Goal: Check status: Check status

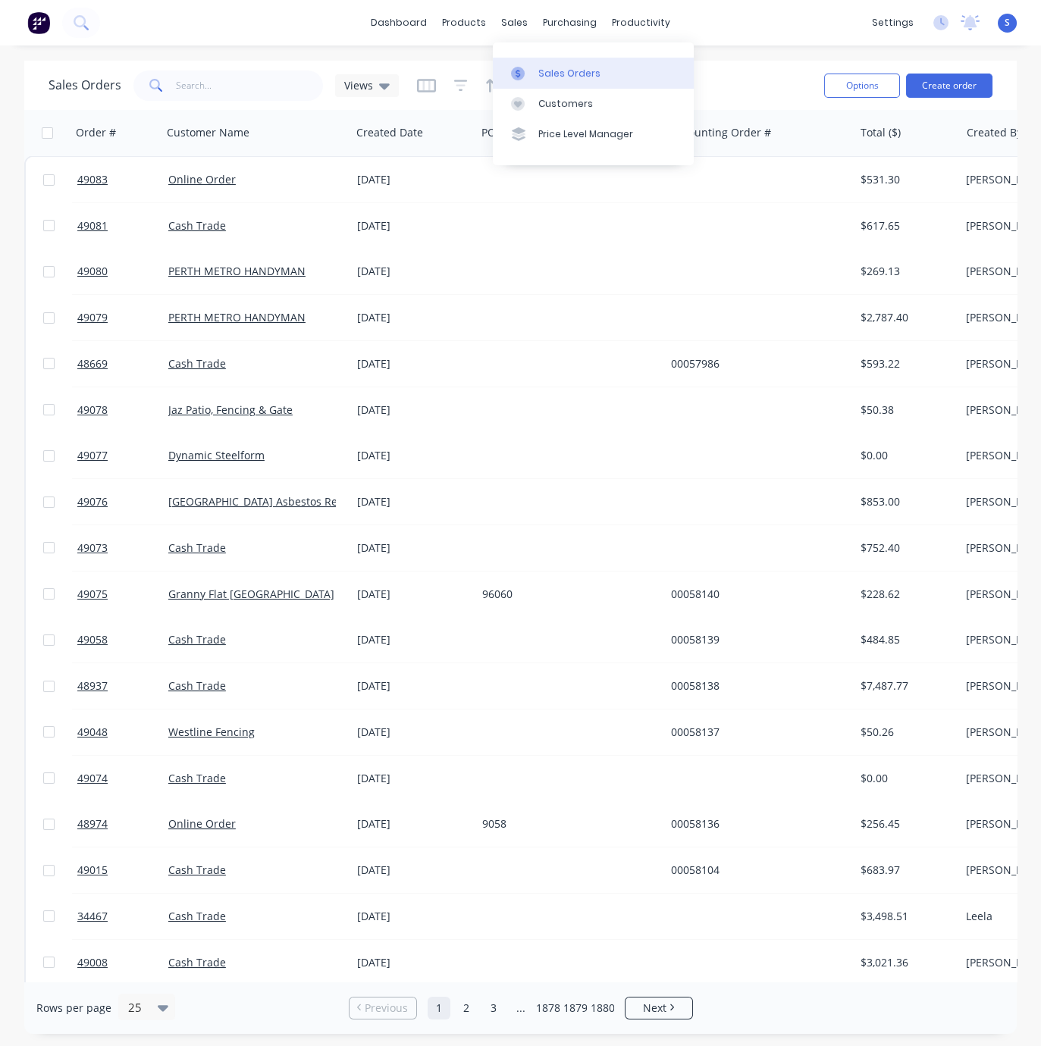
click at [549, 74] on div "Sales Orders" at bounding box center [569, 74] width 62 height 14
click at [251, 86] on input "text" at bounding box center [250, 86] width 148 height 30
type input "0433138074"
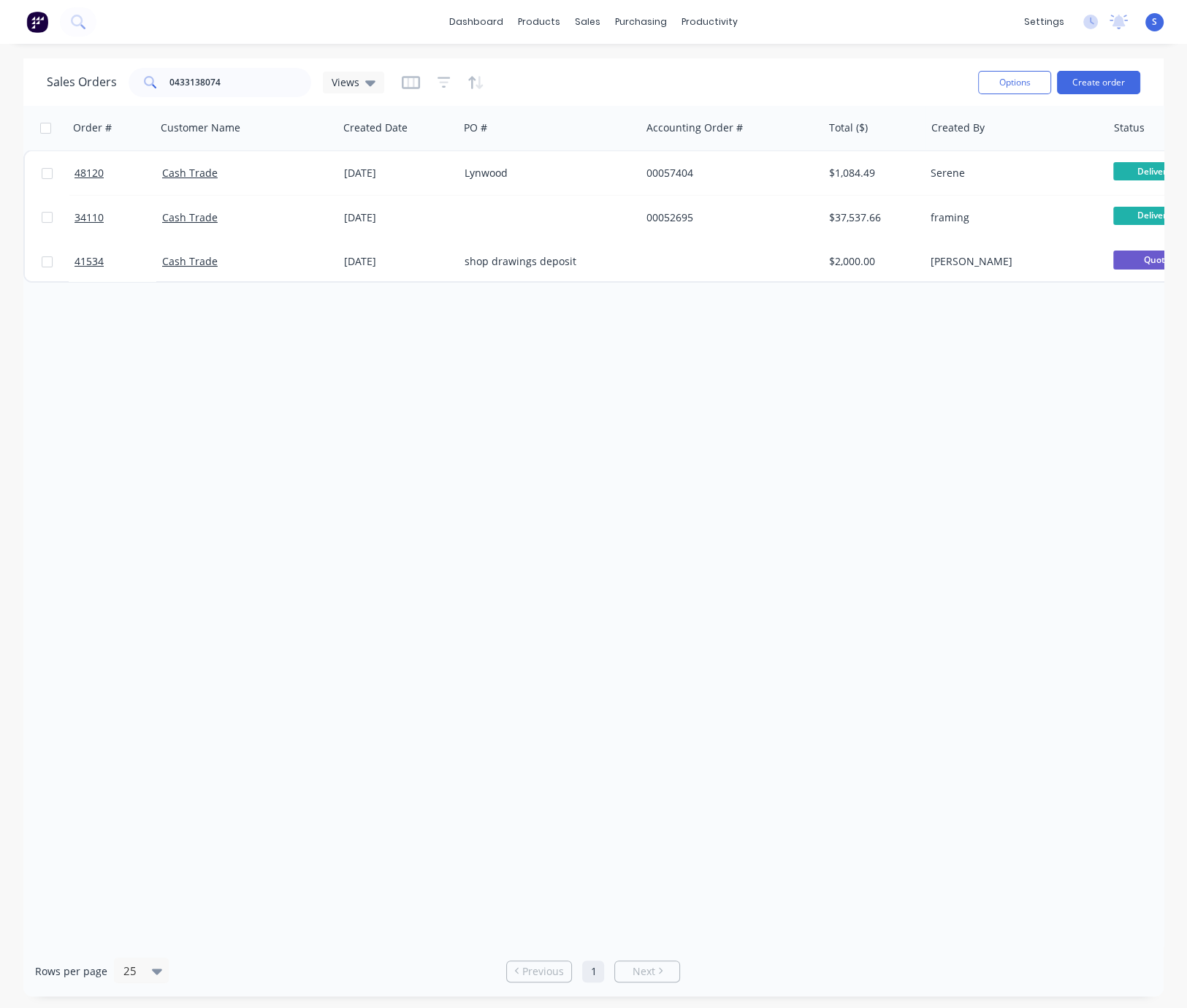
click at [328, 383] on div "Order # Customer Name Created Date PO # Accounting Order # Total ($) Created By…" at bounding box center [593, 526] width 1140 height 840
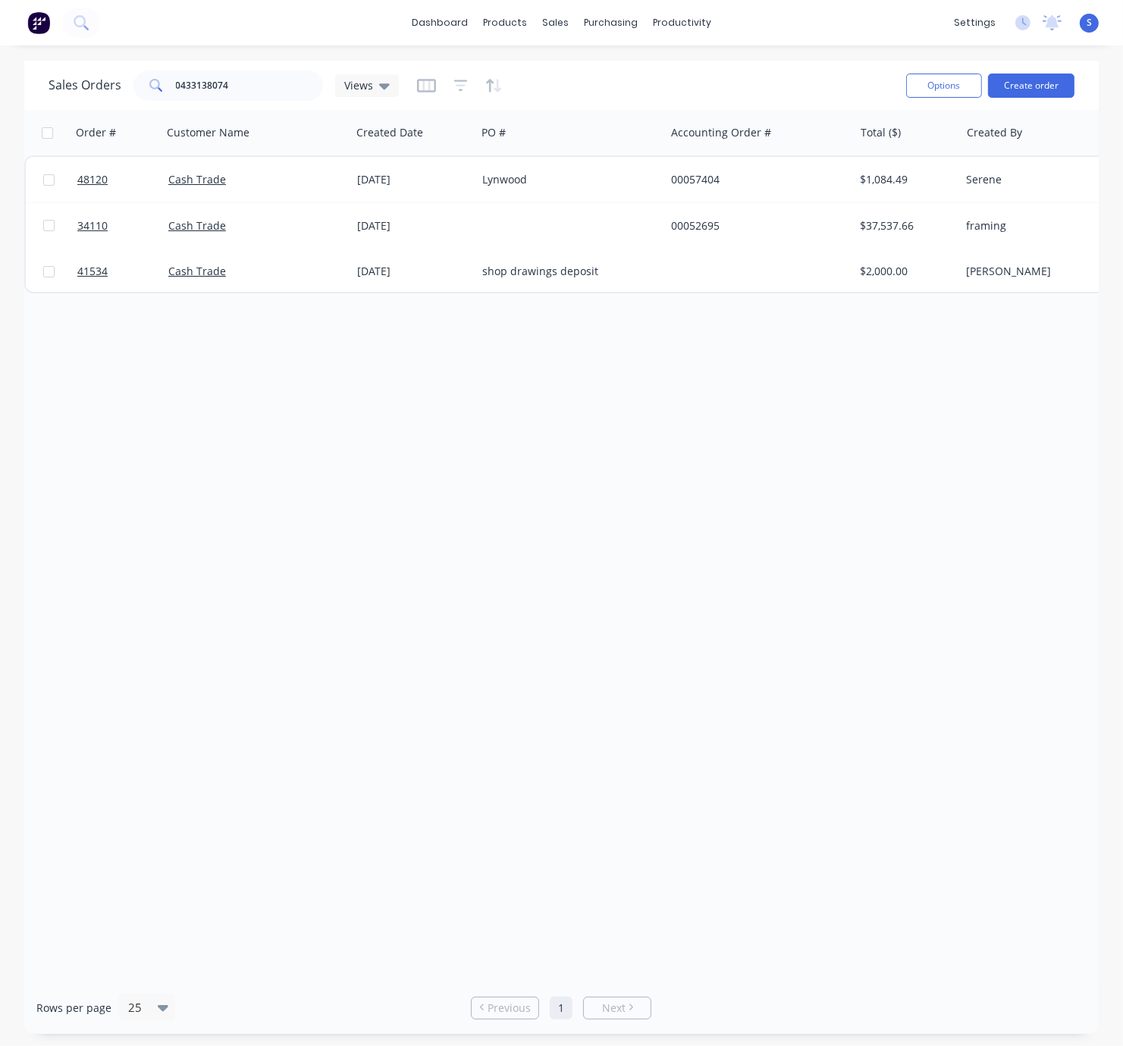
click at [109, 419] on div "Order # Customer Name Created Date PO # Accounting Order # Total ($) Created By…" at bounding box center [561, 546] width 1074 height 872
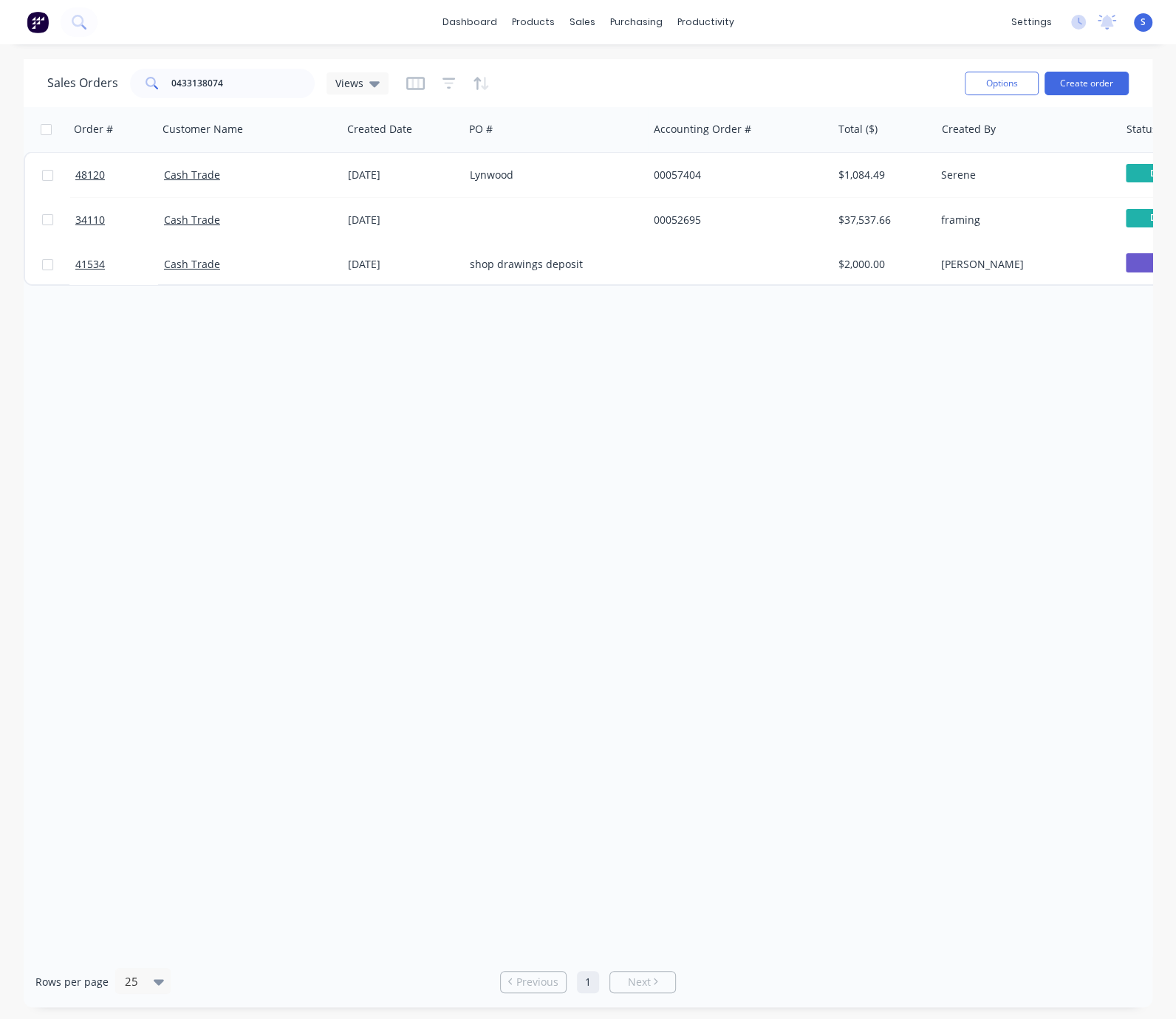
click at [161, 426] on div "Order # Customer Name Created Date PO # Accounting Order # Total ($) Created By…" at bounding box center [588, 532] width 1128 height 849
click at [182, 433] on div "Order # Customer Name Created Date PO # Accounting Order # Total ($) Created By…" at bounding box center [588, 532] width 1128 height 849
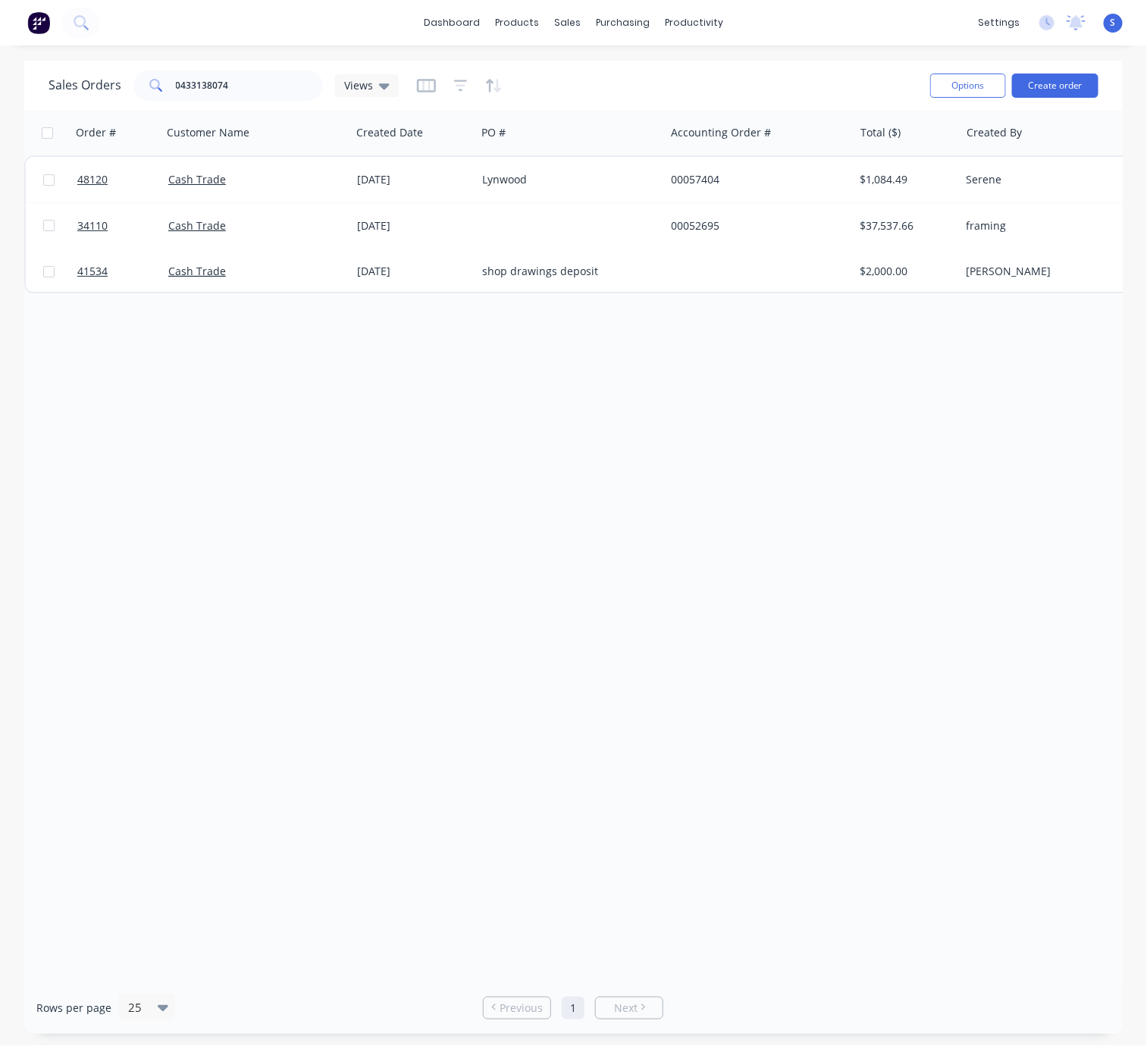
drag, startPoint x: 127, startPoint y: 372, endPoint x: 61, endPoint y: 360, distance: 67.1
click at [126, 372] on div "Order # Customer Name Created Date PO # Accounting Order # Total ($) Created By…" at bounding box center [573, 546] width 1099 height 872
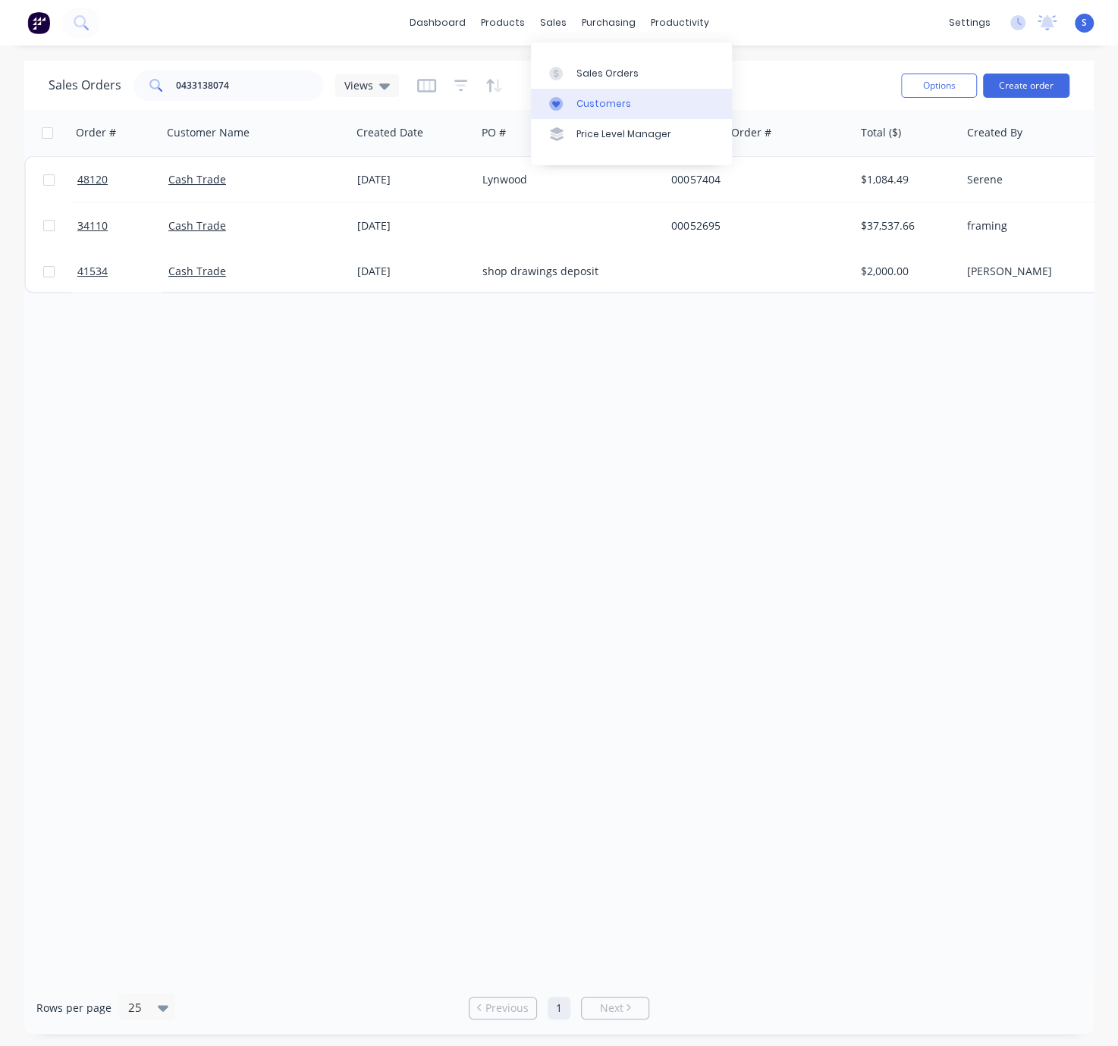
click at [626, 102] on div "Customers" at bounding box center [603, 104] width 55 height 14
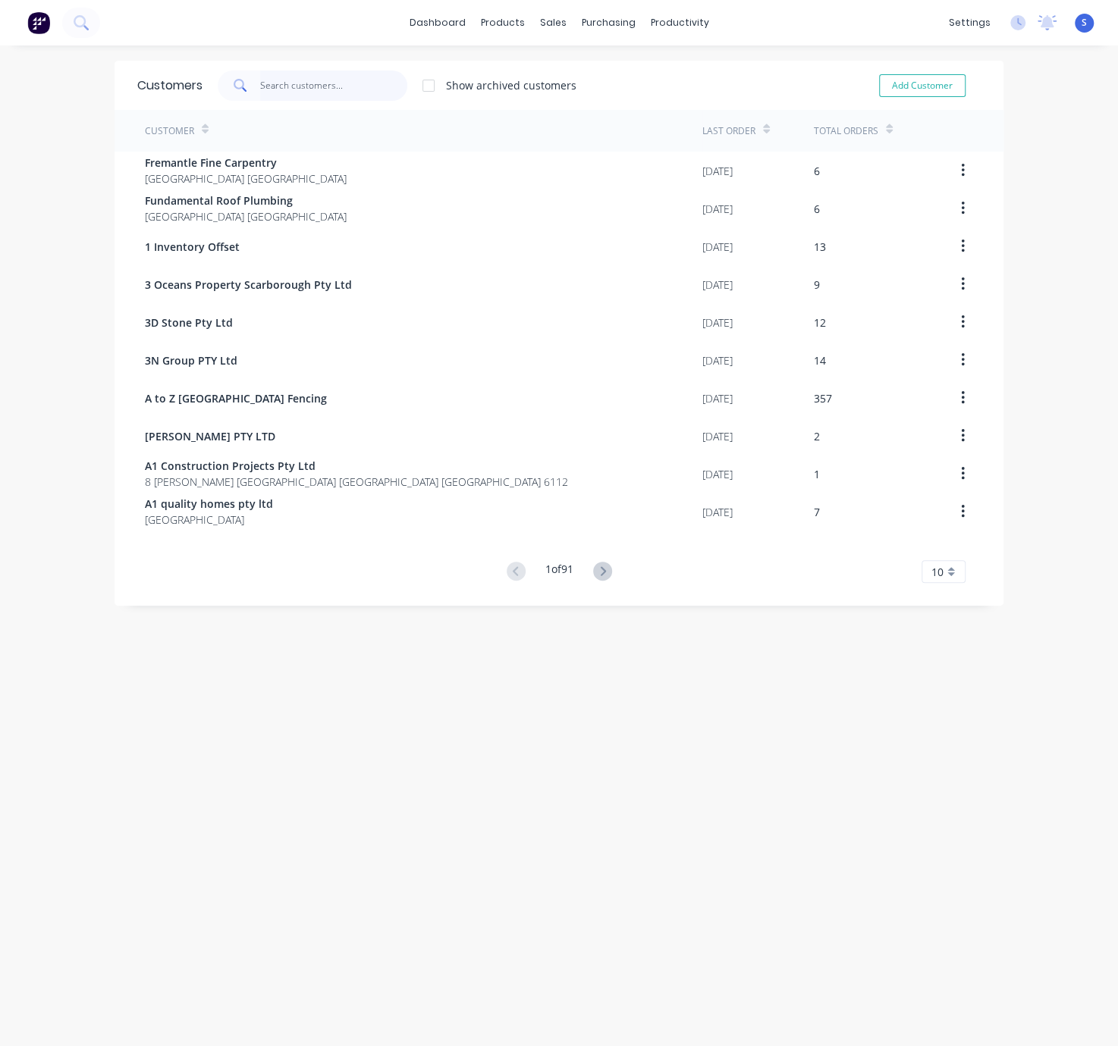
click at [275, 91] on input "text" at bounding box center [334, 86] width 148 height 30
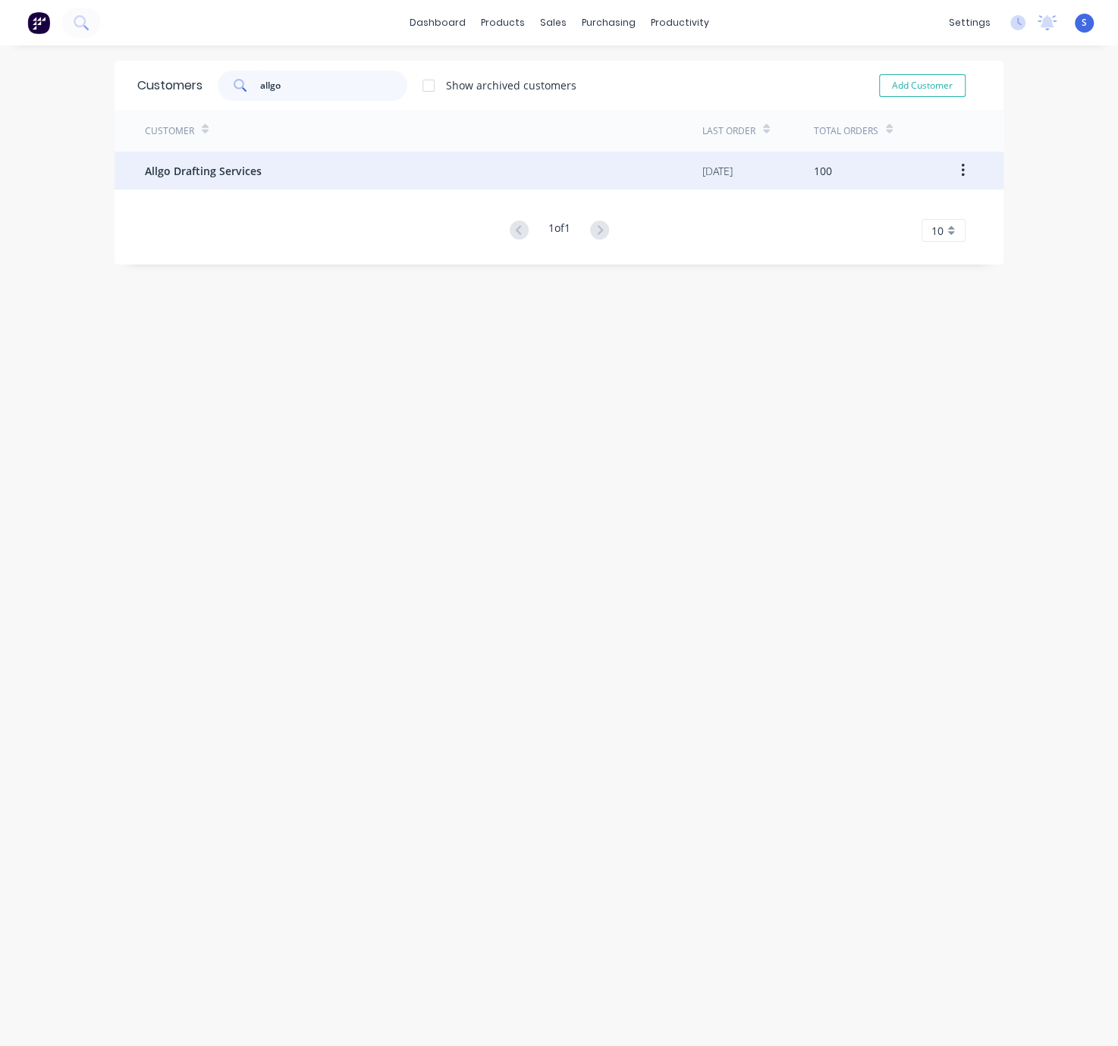
type input "allgo"
click at [262, 164] on div "Allgo Drafting Services" at bounding box center [423, 171] width 557 height 38
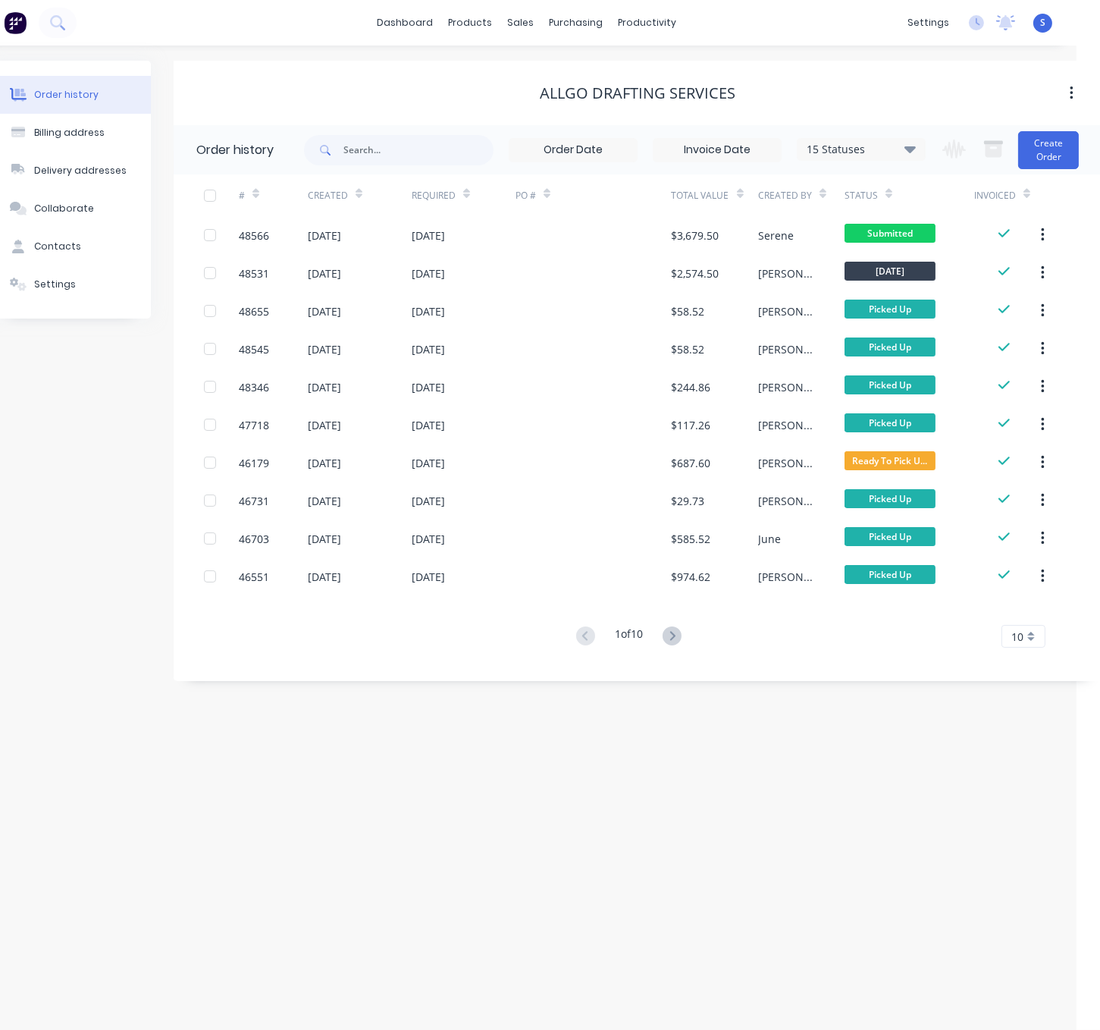
scroll to position [0, 29]
drag, startPoint x: 616, startPoint y: 699, endPoint x: 687, endPoint y: 695, distance: 71.4
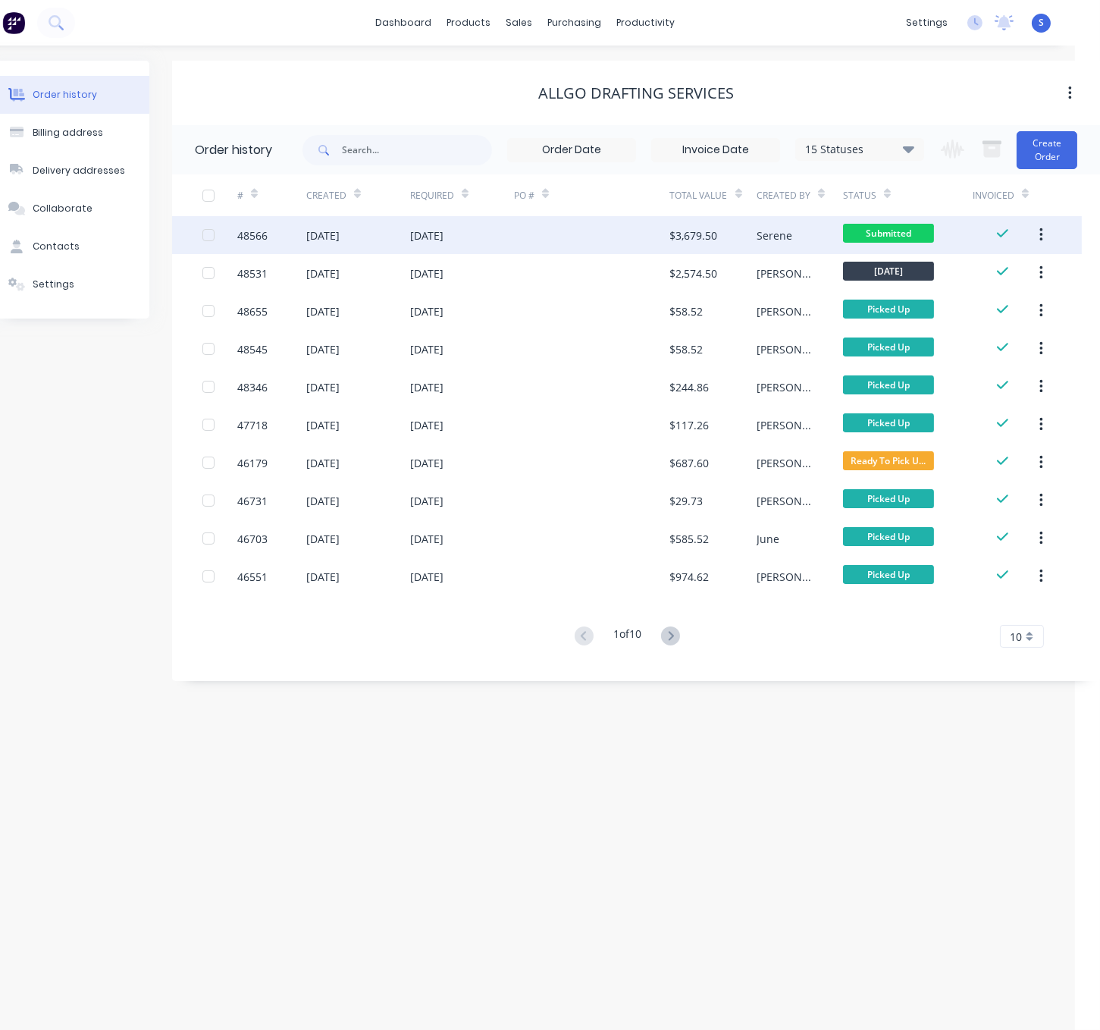
click at [568, 238] on div at bounding box center [592, 235] width 156 height 38
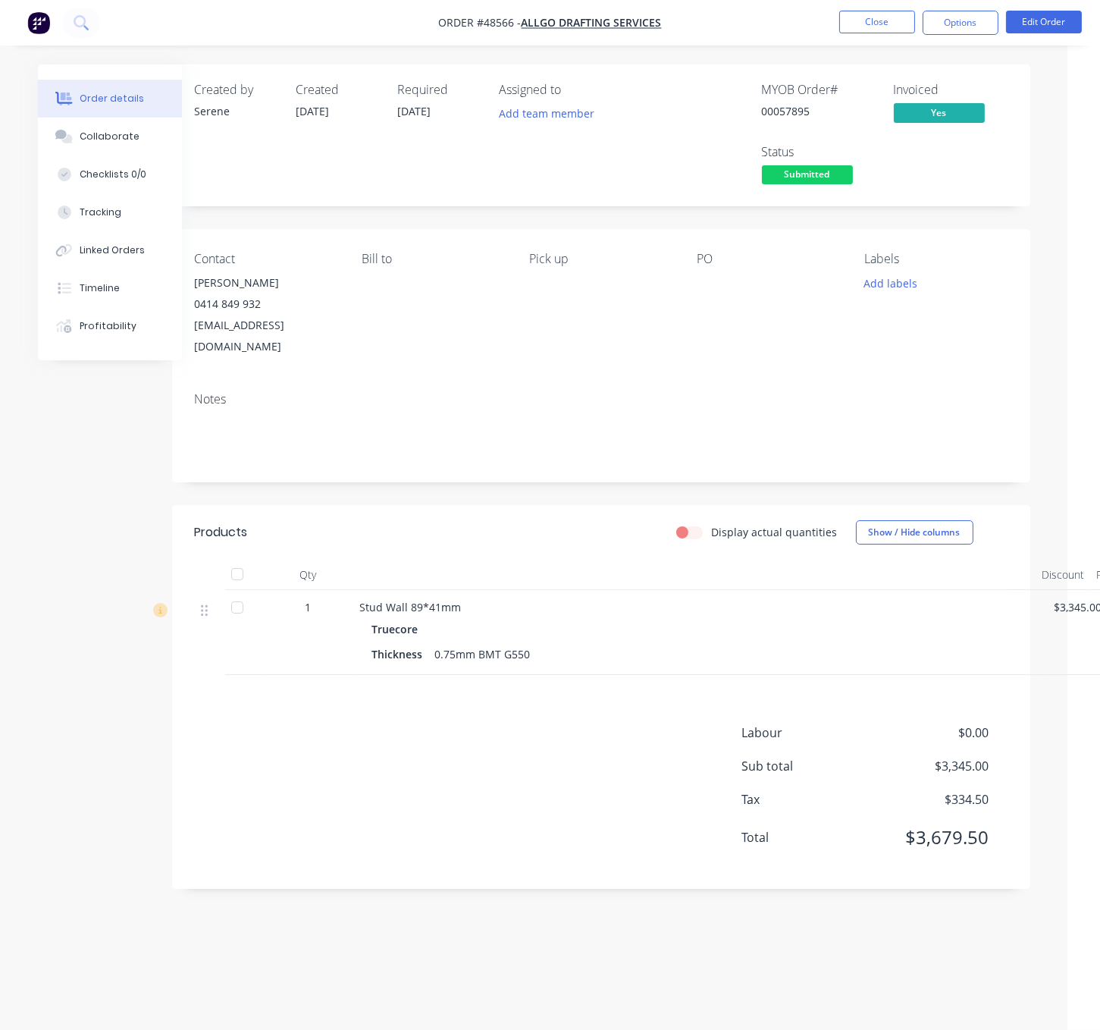
scroll to position [0, 102]
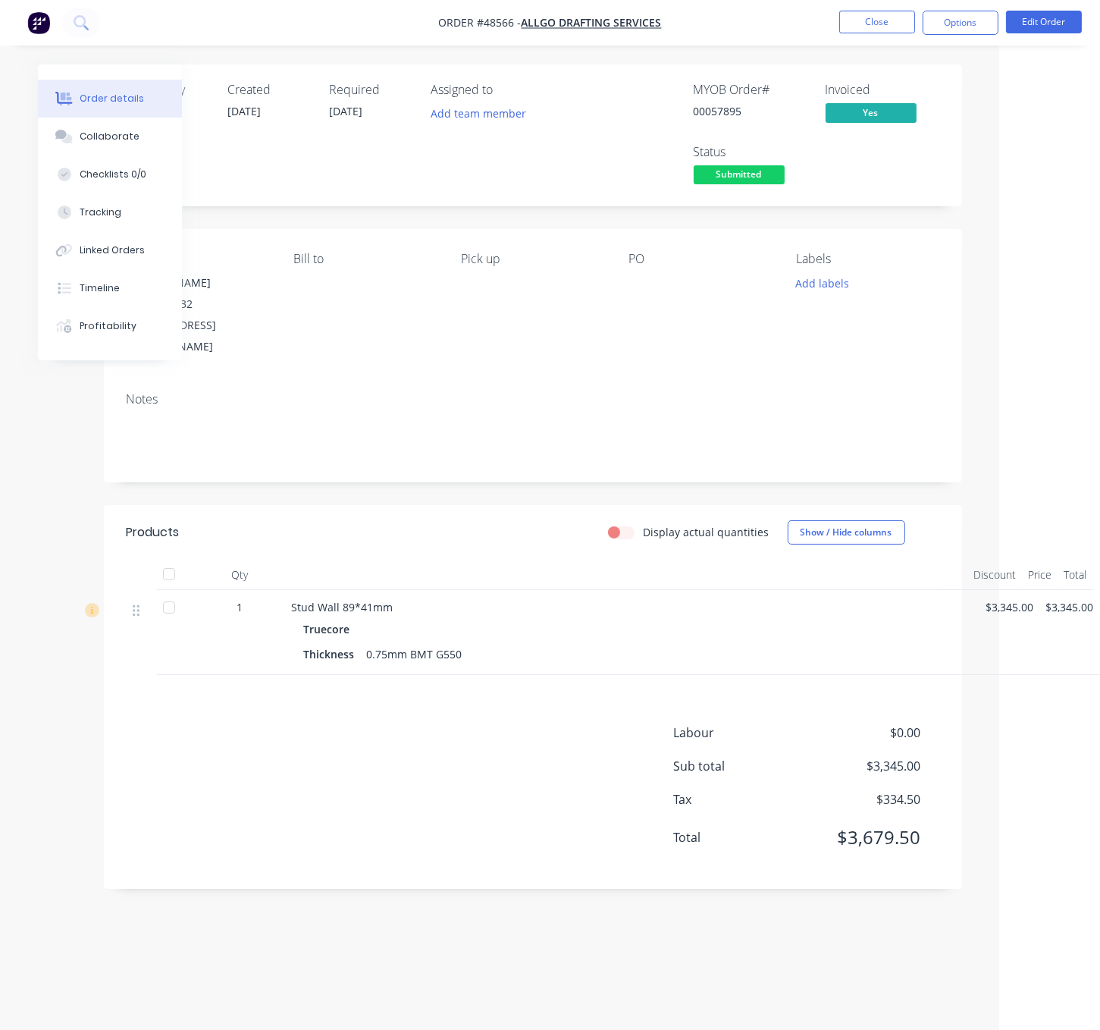
drag, startPoint x: 619, startPoint y: 556, endPoint x: 655, endPoint y: 553, distance: 36.5
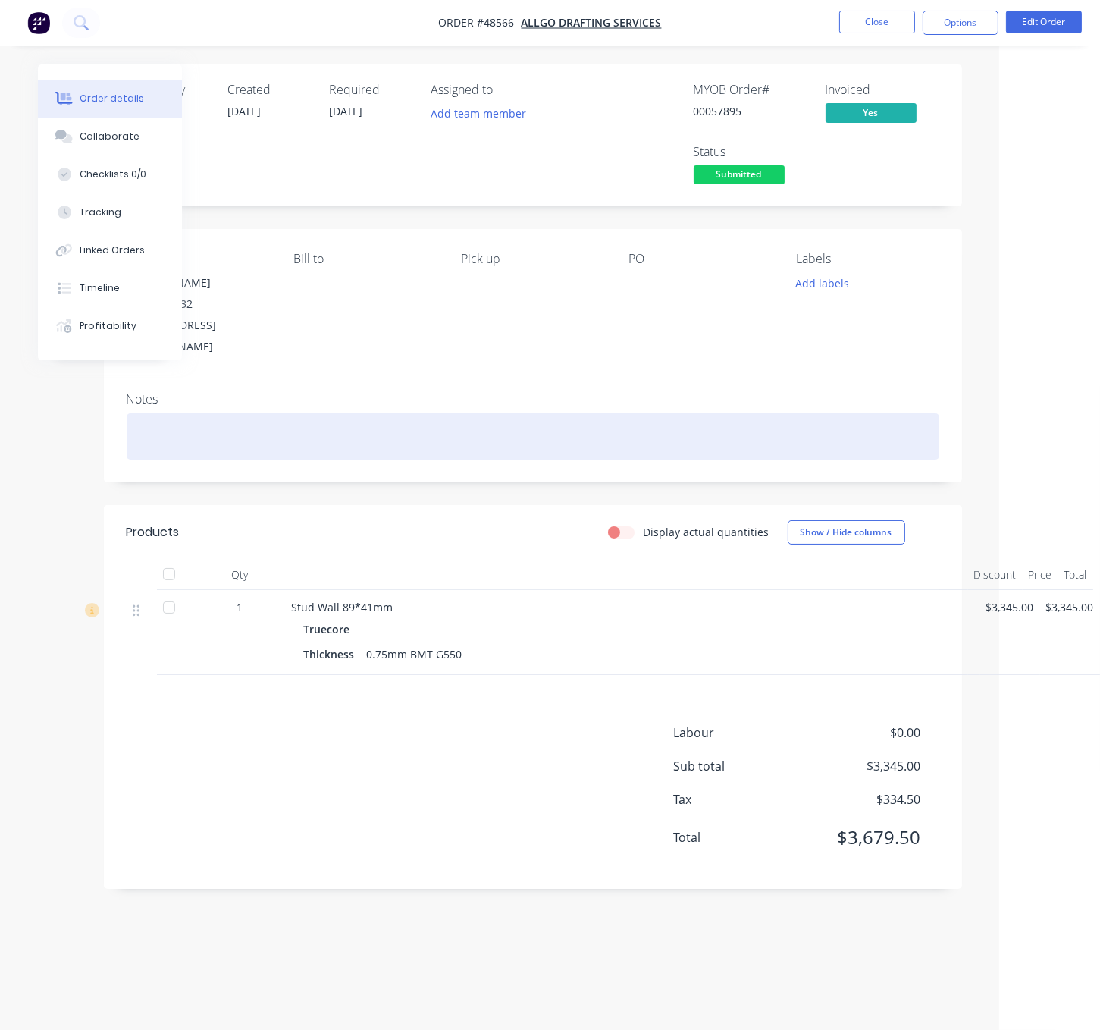
drag, startPoint x: 440, startPoint y: 511, endPoint x: 540, endPoint y: 431, distance: 128.4
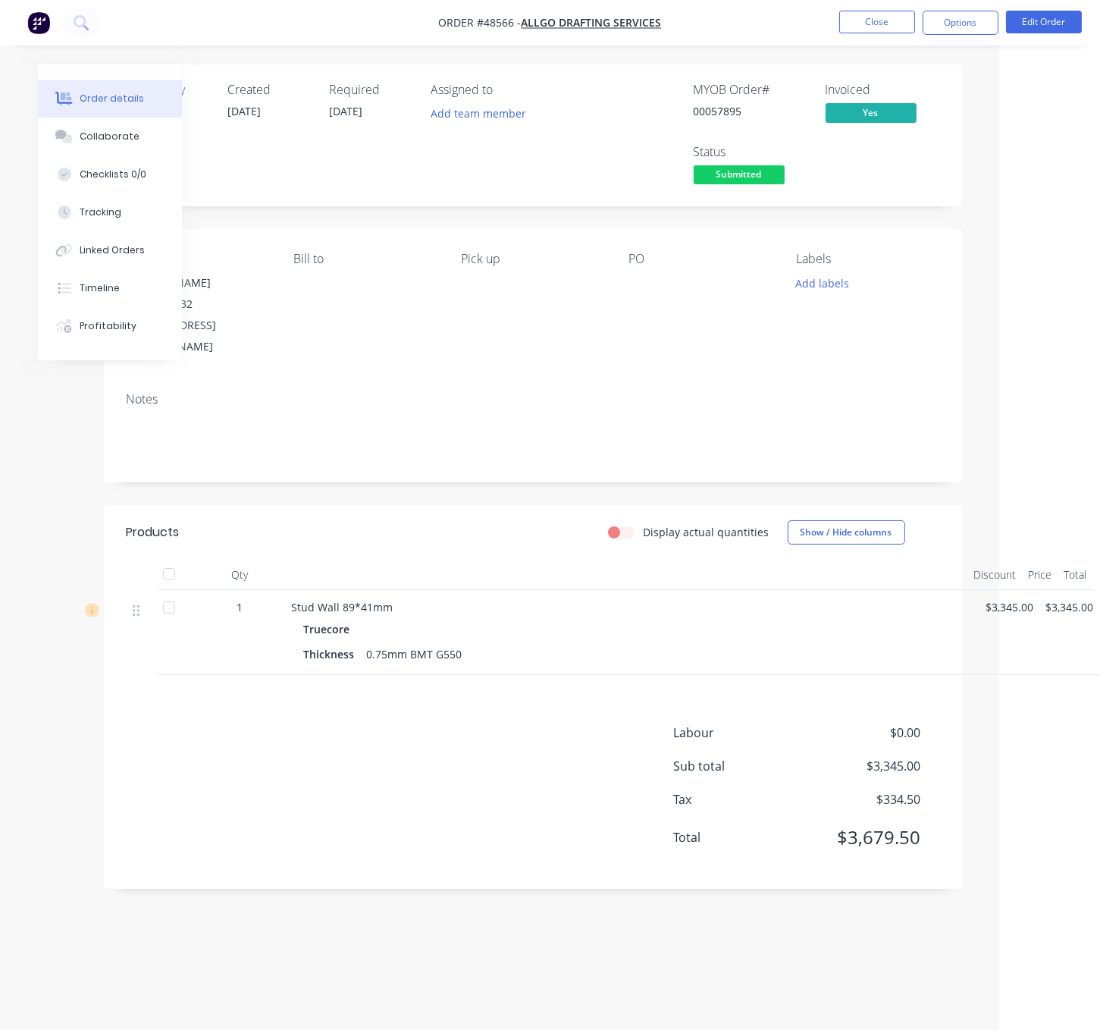
click at [439, 519] on header "Products Display actual quantities Show / Hide columns" at bounding box center [533, 532] width 858 height 55
click at [865, 22] on button "Close" at bounding box center [877, 22] width 76 height 23
